Goal: Ask a question: Seek information or help from site administrators or community

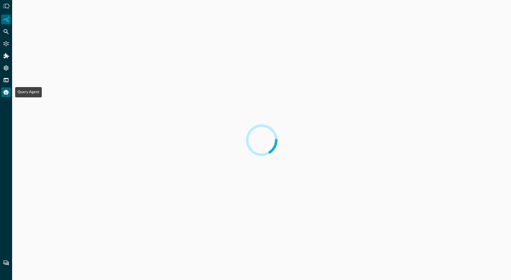
click at [7, 92] on icon "Query Agent" at bounding box center [5, 92] width 5 height 5
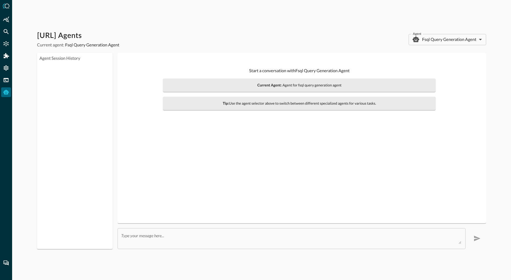
click at [263, 244] on div "x ​" at bounding box center [292, 238] width 348 height 21
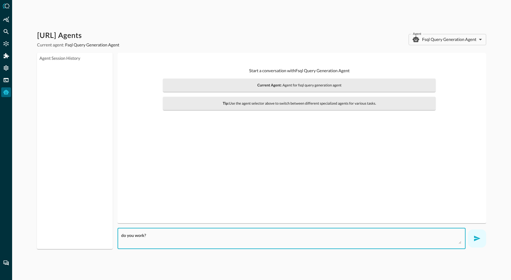
type textarea "do you work?"
click at [480, 242] on button "button" at bounding box center [477, 238] width 18 height 18
